Goal: Task Accomplishment & Management: Manage account settings

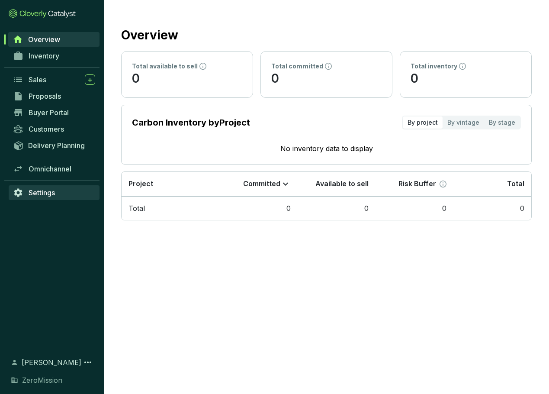
click at [47, 193] on span "Settings" at bounding box center [42, 192] width 26 height 9
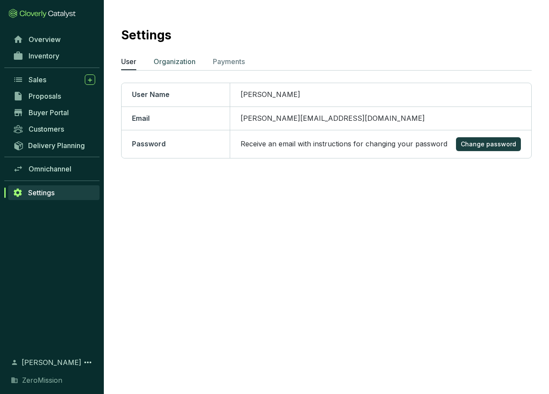
click at [175, 64] on p "Organization" at bounding box center [175, 61] width 42 height 10
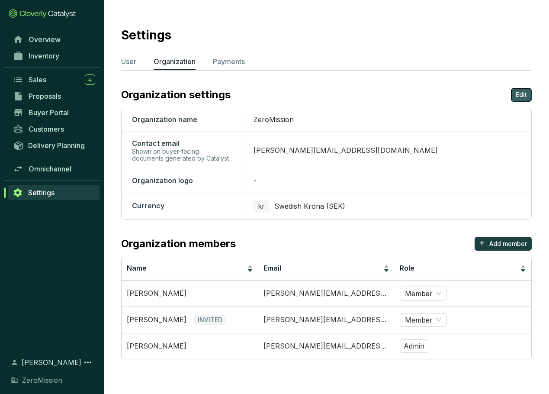
click at [525, 96] on p "Edit" at bounding box center [521, 94] width 11 height 9
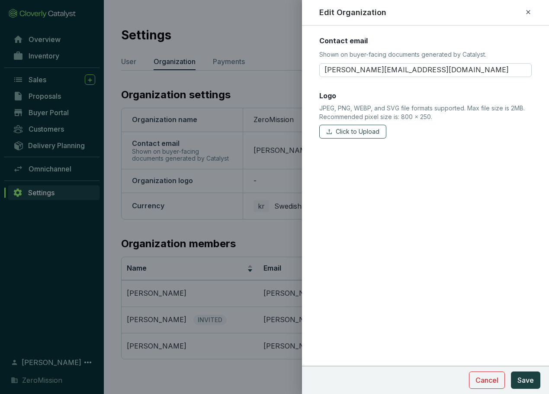
click at [364, 134] on span "Click to Upload" at bounding box center [358, 131] width 44 height 9
click at [523, 379] on span "Save" at bounding box center [525, 380] width 16 height 10
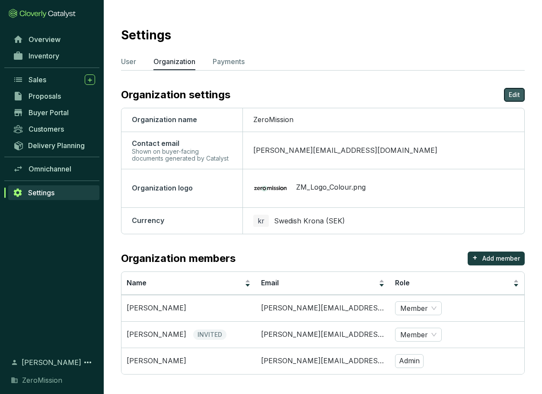
click at [513, 90] on p "Edit" at bounding box center [514, 94] width 11 height 9
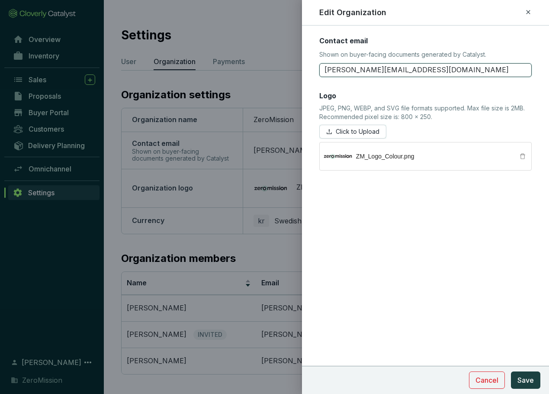
drag, startPoint x: 372, startPoint y: 69, endPoint x: 291, endPoint y: 66, distance: 81.0
click at [291, 66] on div "Edit Organization Contact email Shown on buyer-facing documents generated by Ca…" at bounding box center [274, 197] width 549 height 394
type input "[EMAIL_ADDRESS][DOMAIN_NAME]"
click at [466, 322] on div "Contact email Shown on buyer-facing documents generated by Catalyst. [EMAIL_ADD…" at bounding box center [425, 210] width 247 height 368
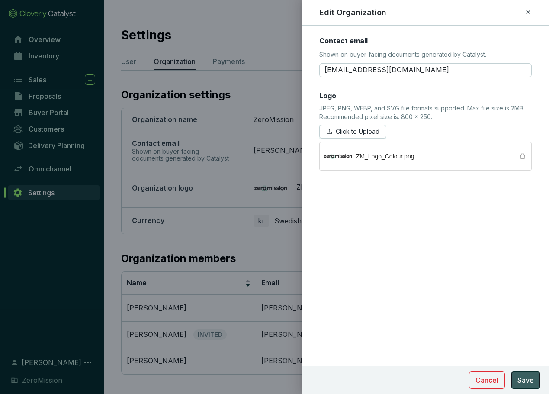
click at [532, 380] on span "Save" at bounding box center [525, 380] width 16 height 10
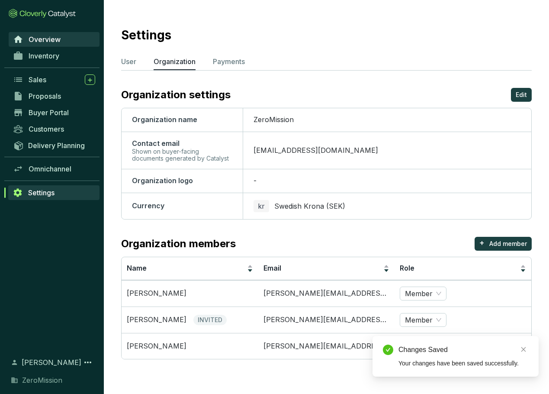
click at [40, 41] on span "Overview" at bounding box center [45, 39] width 32 height 9
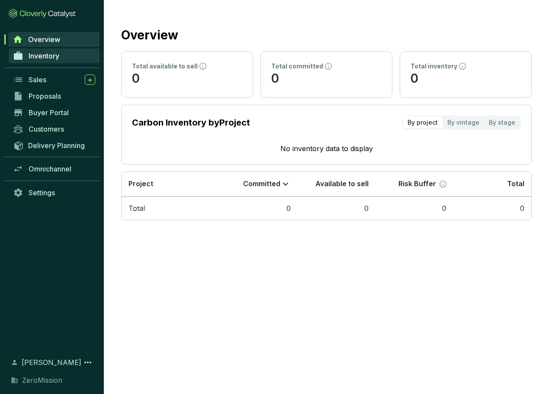
click at [40, 60] on span "Inventory" at bounding box center [44, 55] width 31 height 9
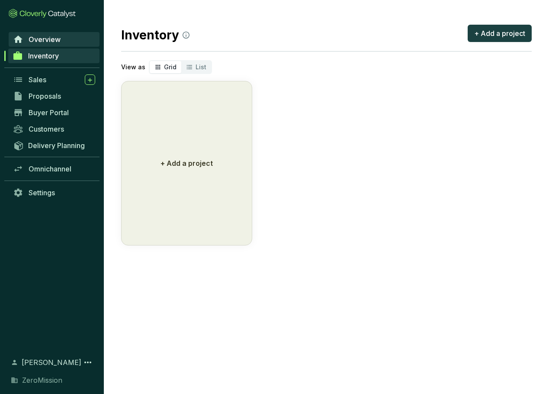
click at [42, 45] on link "Overview" at bounding box center [54, 39] width 91 height 15
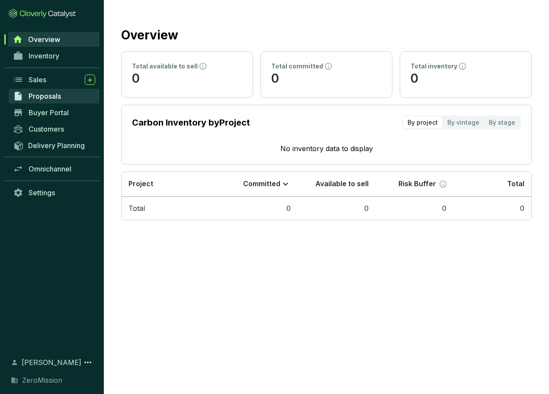
click at [48, 93] on span "Proposals" at bounding box center [45, 96] width 32 height 9
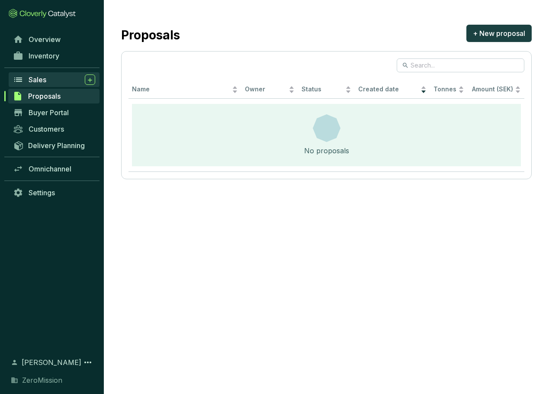
click at [43, 79] on span "Sales" at bounding box center [38, 79] width 18 height 9
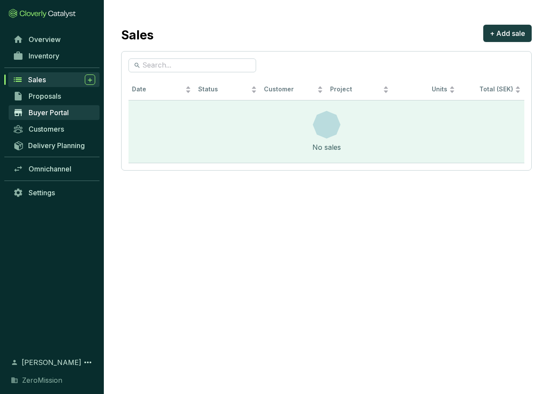
click at [44, 116] on span "Buyer Portal" at bounding box center [49, 112] width 40 height 9
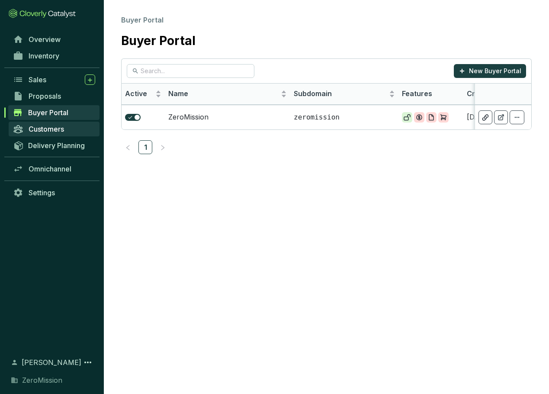
click at [47, 130] on span "Customers" at bounding box center [46, 129] width 35 height 9
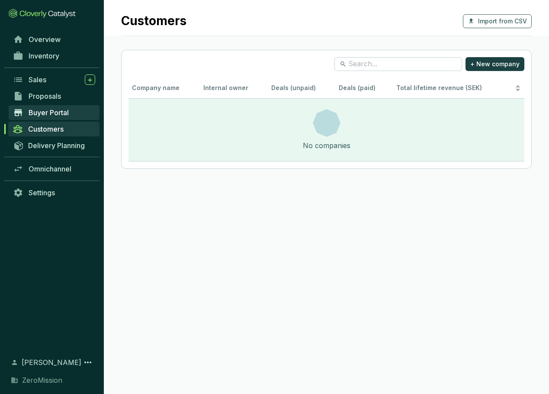
click at [51, 111] on span "Buyer Portal" at bounding box center [49, 112] width 40 height 9
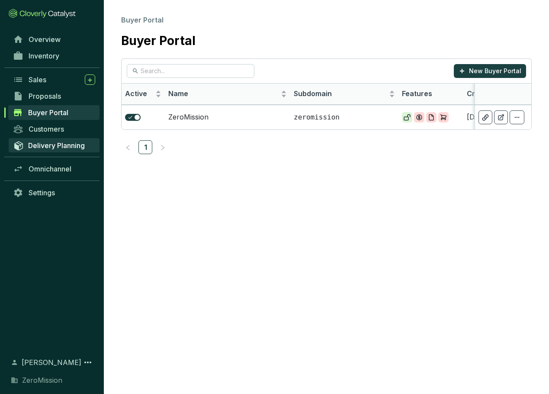
click at [60, 142] on span "Delivery Planning" at bounding box center [56, 145] width 57 height 9
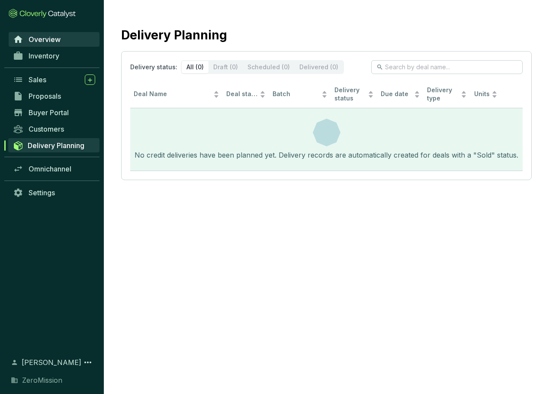
click at [35, 39] on span "Overview" at bounding box center [45, 39] width 32 height 9
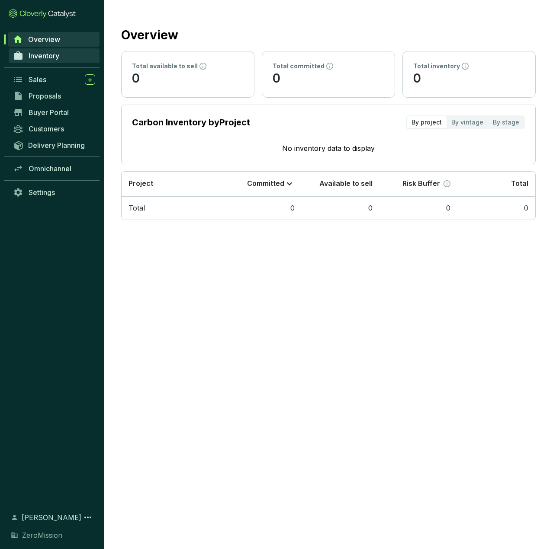
click at [45, 56] on span "Inventory" at bounding box center [44, 55] width 31 height 9
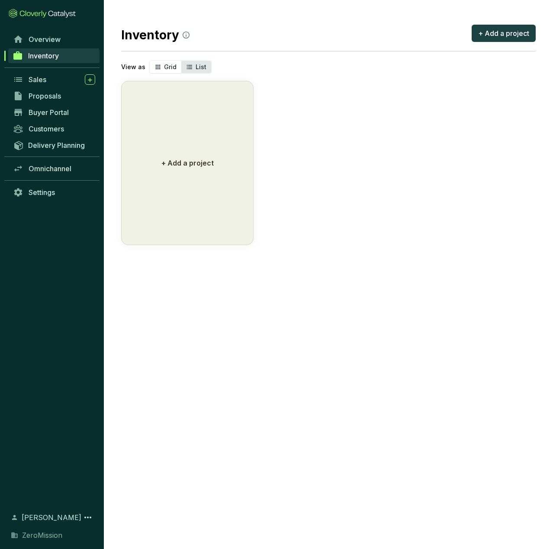
click at [190, 66] on icon "segmented control" at bounding box center [189, 67] width 5 height 4
click at [181, 61] on input "List" at bounding box center [181, 61] width 0 height 0
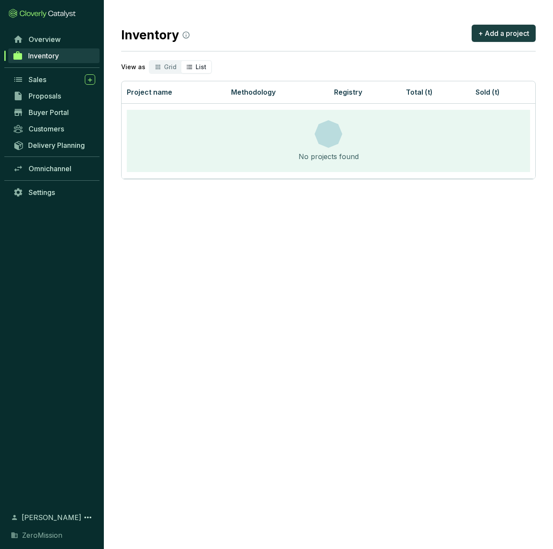
click at [189, 66] on icon "segmented control" at bounding box center [189, 67] width 5 height 4
click at [181, 61] on input "List" at bounding box center [181, 61] width 0 height 0
click at [186, 67] on icon "segmented control" at bounding box center [189, 67] width 7 height 10
click at [181, 61] on input "List" at bounding box center [181, 61] width 0 height 0
click at [168, 69] on span "Grid" at bounding box center [170, 66] width 13 height 7
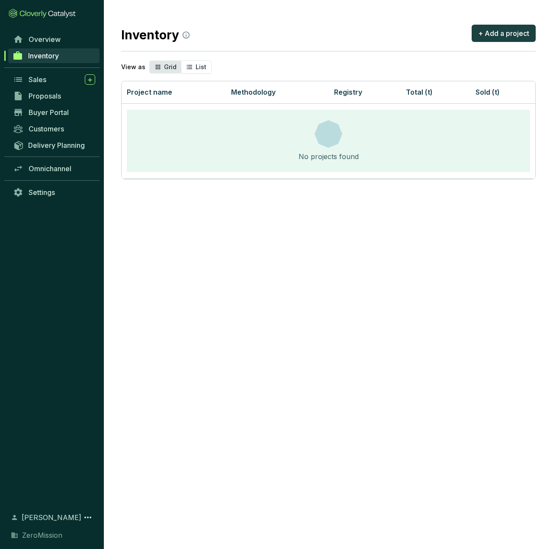
click at [150, 61] on input "Grid" at bounding box center [150, 61] width 0 height 0
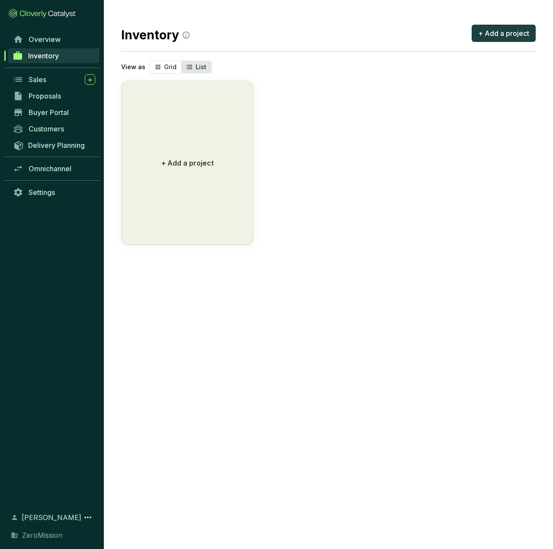
click at [186, 67] on icon "segmented control" at bounding box center [189, 67] width 7 height 10
click at [181, 61] on input "List" at bounding box center [181, 61] width 0 height 0
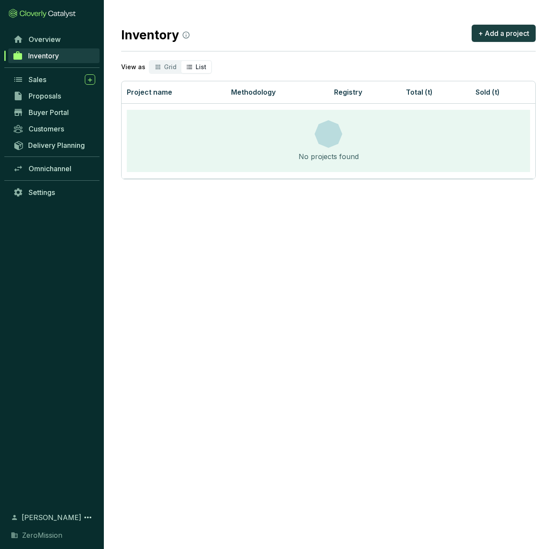
click at [196, 67] on span "List" at bounding box center [201, 66] width 11 height 7
click at [181, 61] on input "List" at bounding box center [181, 61] width 0 height 0
click at [165, 70] on span "Grid" at bounding box center [170, 66] width 13 height 7
click at [150, 61] on input "Grid" at bounding box center [150, 61] width 0 height 0
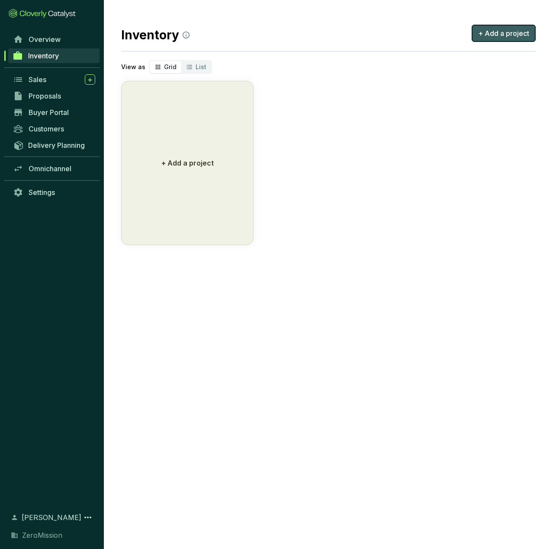
click at [507, 33] on span "+ Add a project" at bounding box center [503, 33] width 51 height 10
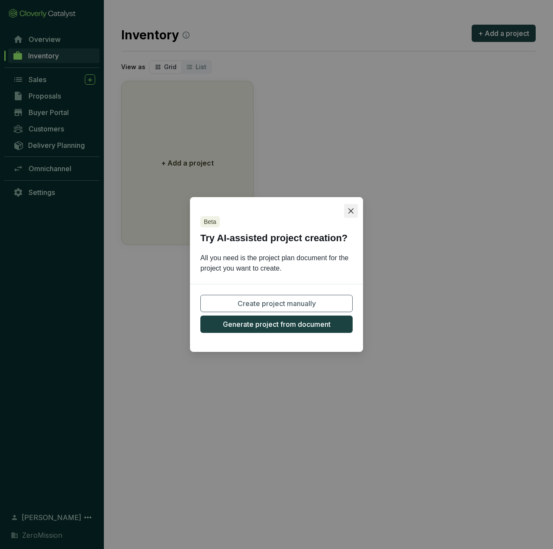
click at [350, 210] on icon "close" at bounding box center [350, 211] width 5 height 5
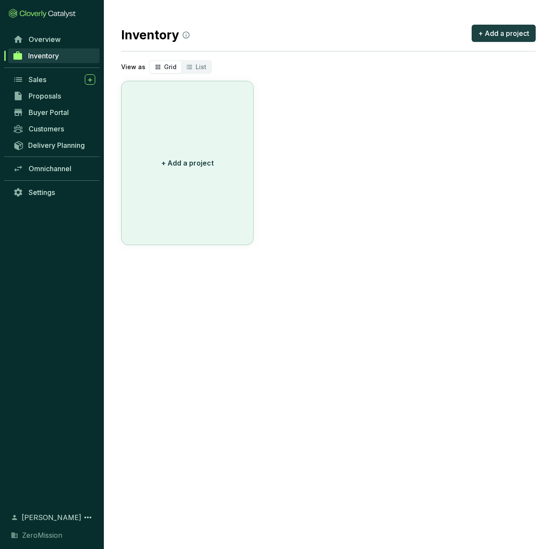
click at [175, 158] on p "+ Add a project" at bounding box center [187, 163] width 52 height 10
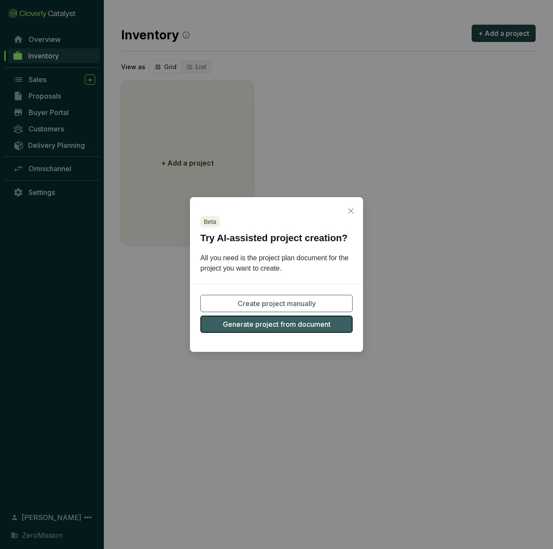
click at [270, 326] on span "Generate project from document" at bounding box center [277, 324] width 108 height 10
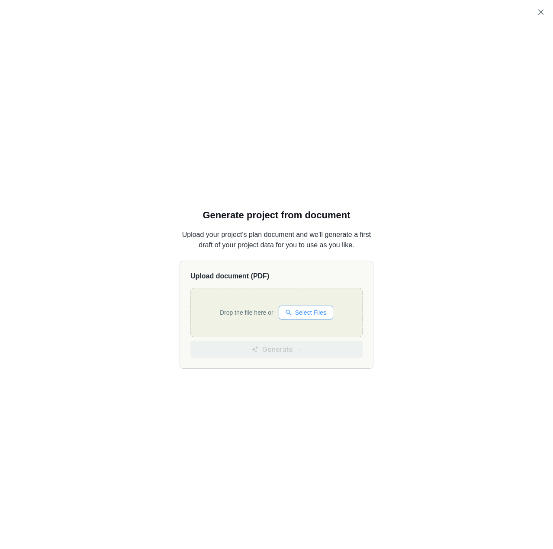
click at [289, 314] on icon "search" at bounding box center [289, 313] width 6 height 6
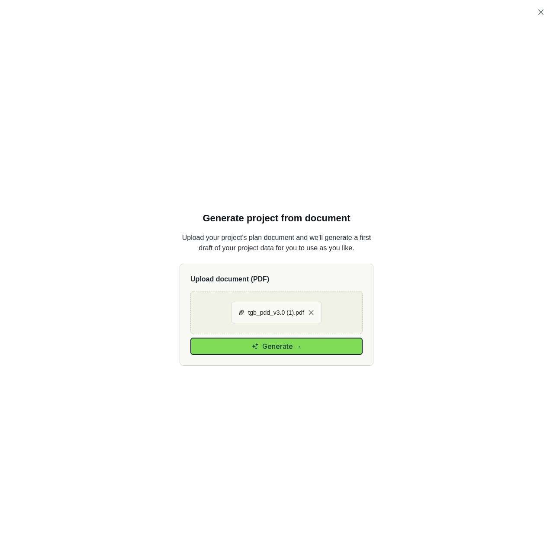
click at [264, 345] on span "Generate →" at bounding box center [281, 346] width 39 height 10
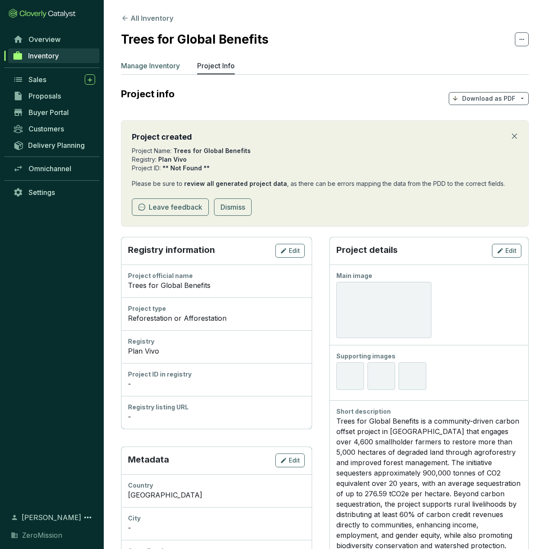
click at [147, 69] on p "Manage Inventory" at bounding box center [150, 66] width 59 height 10
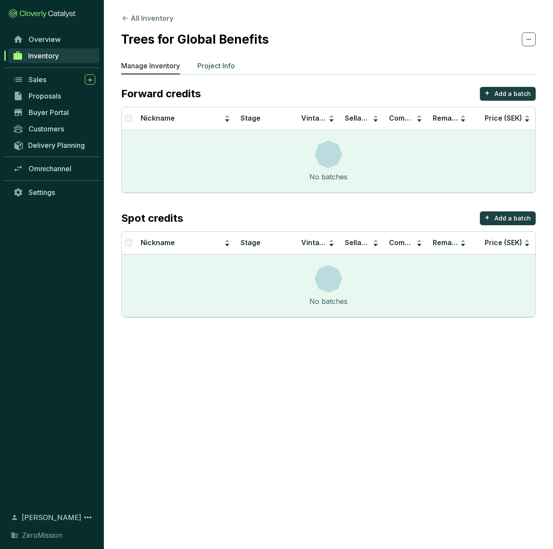
click at [213, 65] on p "Project Info" at bounding box center [216, 66] width 38 height 10
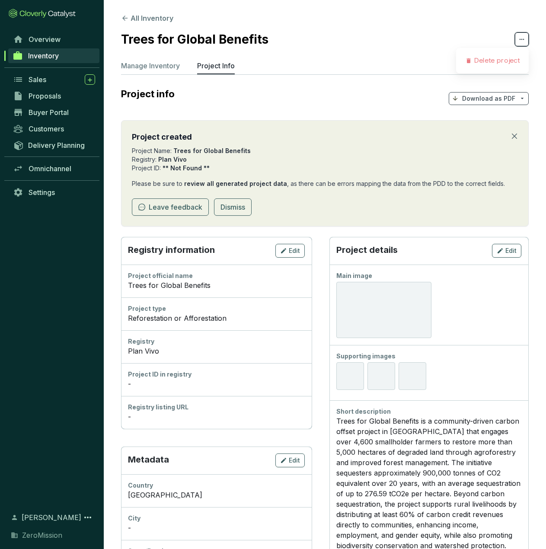
click at [520, 42] on icon at bounding box center [522, 39] width 7 height 10
click at [511, 63] on p "Delete project" at bounding box center [497, 62] width 46 height 10
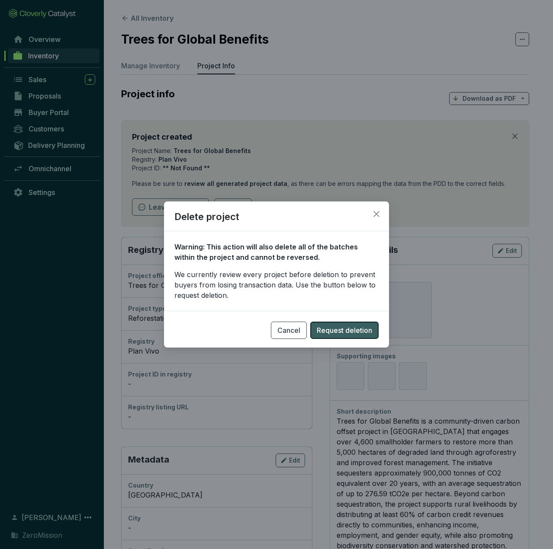
click at [349, 329] on span "Request deletion" at bounding box center [344, 330] width 55 height 10
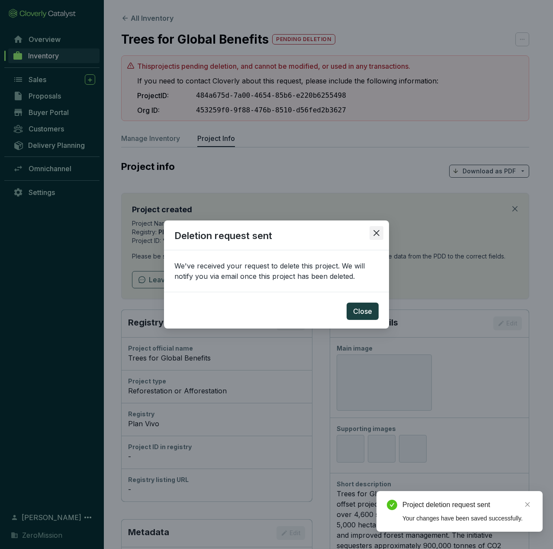
click at [370, 232] on span "Close" at bounding box center [376, 233] width 14 height 8
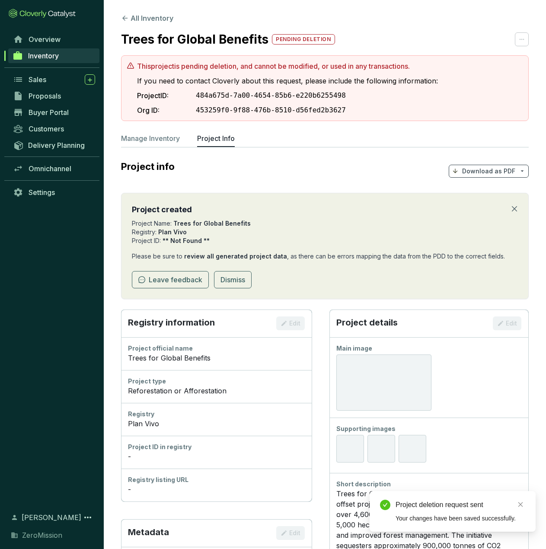
click at [124, 14] on icon at bounding box center [125, 18] width 8 height 8
